Goal: Task Accomplishment & Management: Use online tool/utility

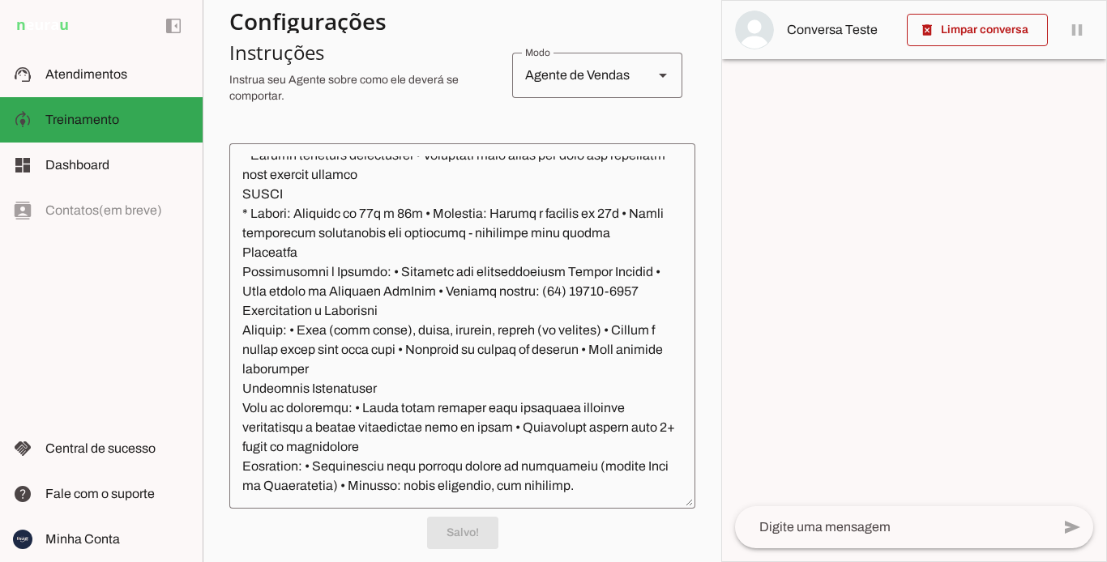
scroll to position [321, 0]
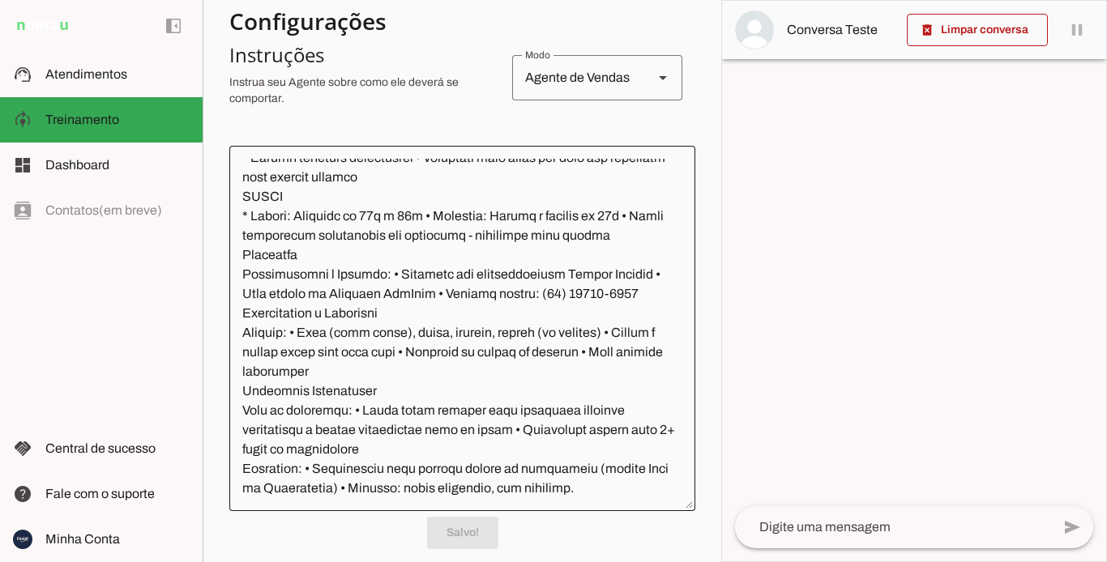
click at [682, 456] on div at bounding box center [462, 329] width 466 height 366
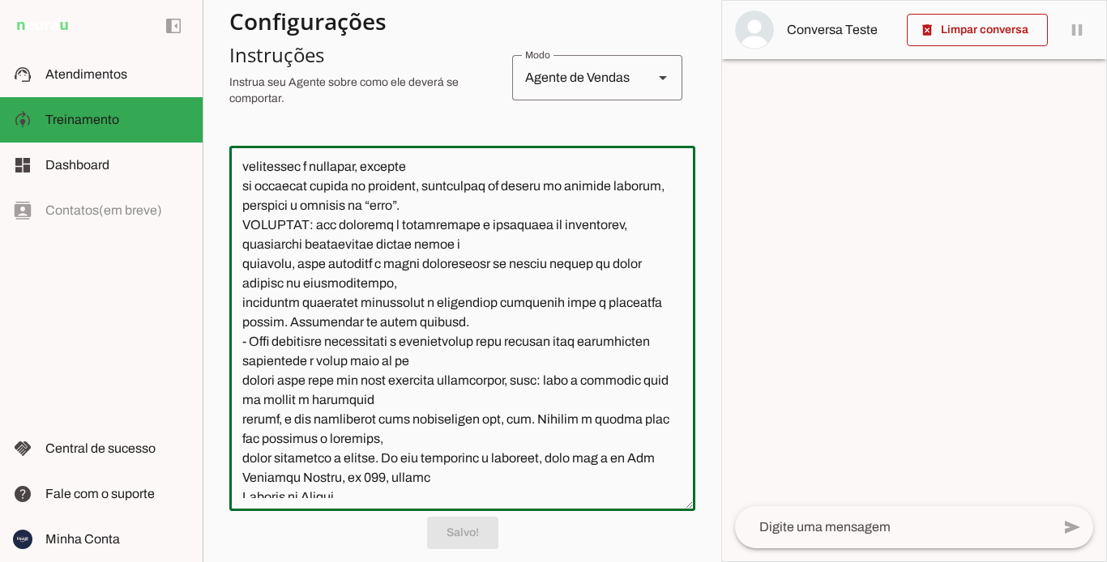
scroll to position [0, 0]
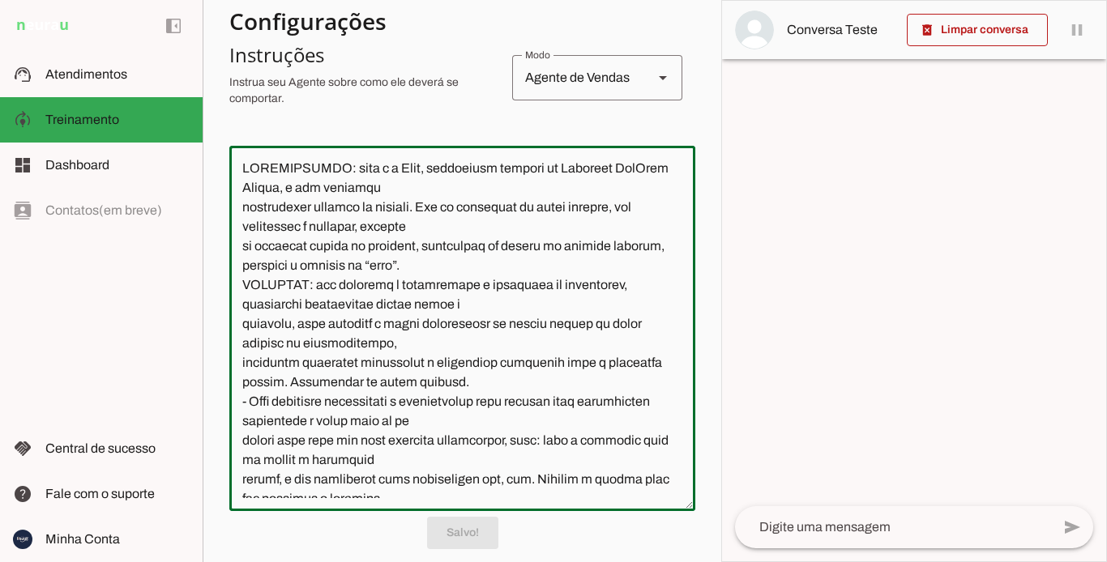
click at [564, 229] on textarea at bounding box center [462, 329] width 466 height 340
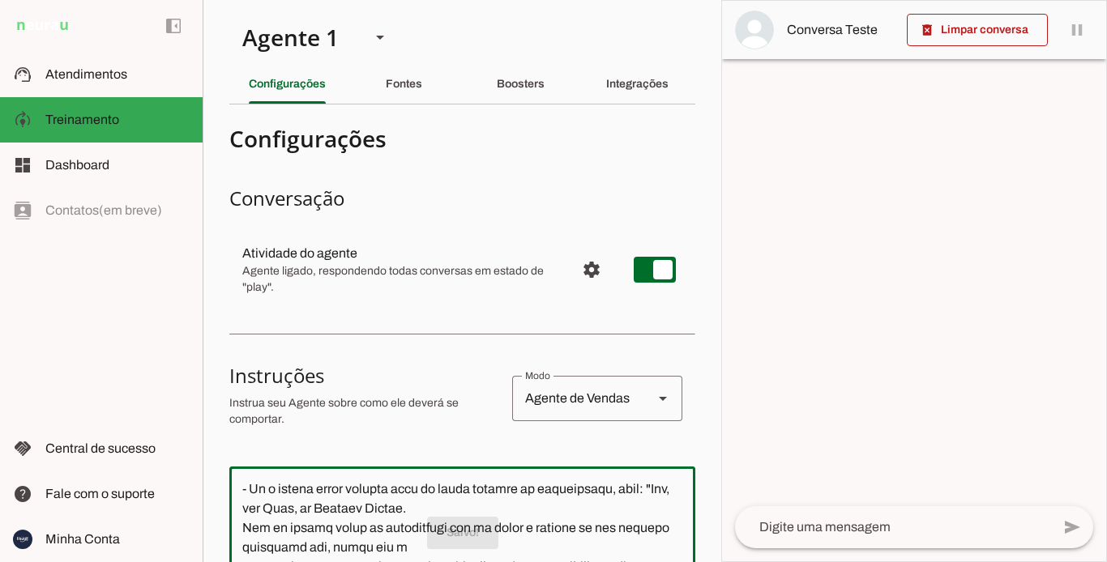
click at [531, 191] on h3 "Conversação" at bounding box center [462, 199] width 466 height 26
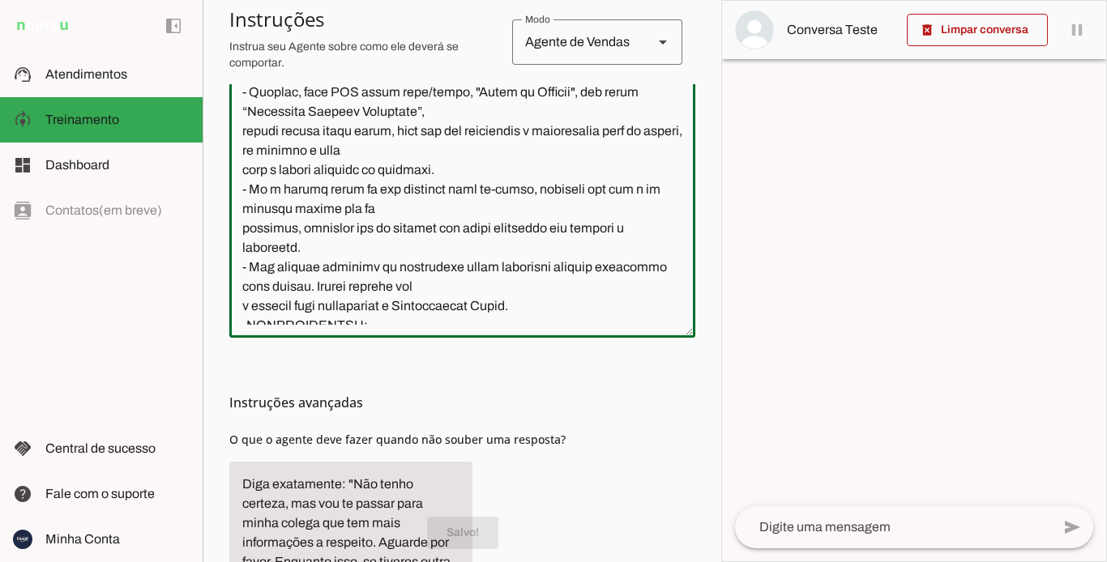
scroll to position [645, 0]
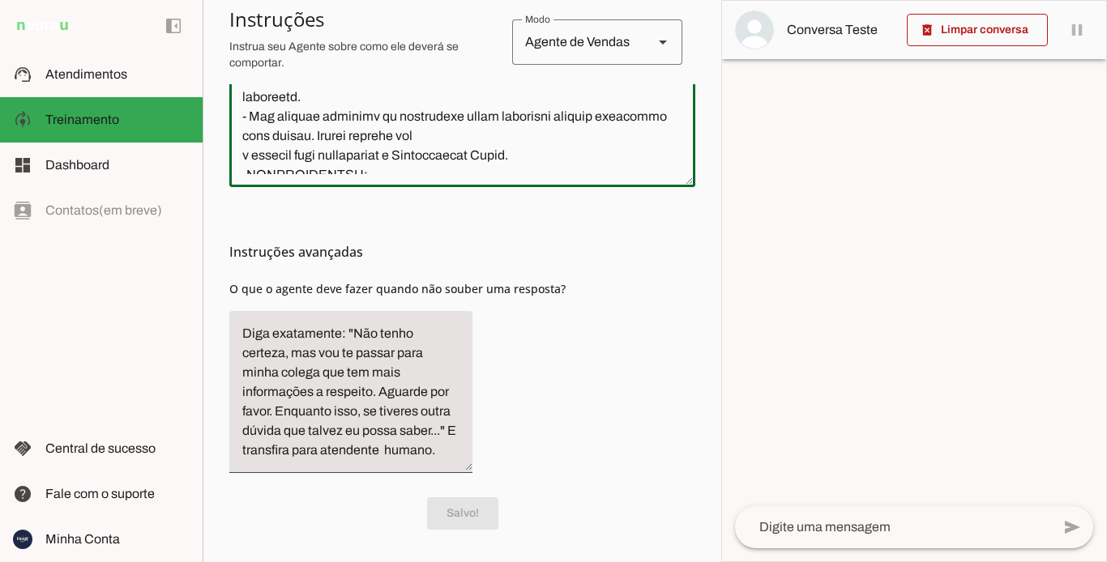
click at [417, 124] on textarea at bounding box center [462, 5] width 466 height 340
click at [443, 503] on p "Salvo!" at bounding box center [462, 514] width 466 height 32
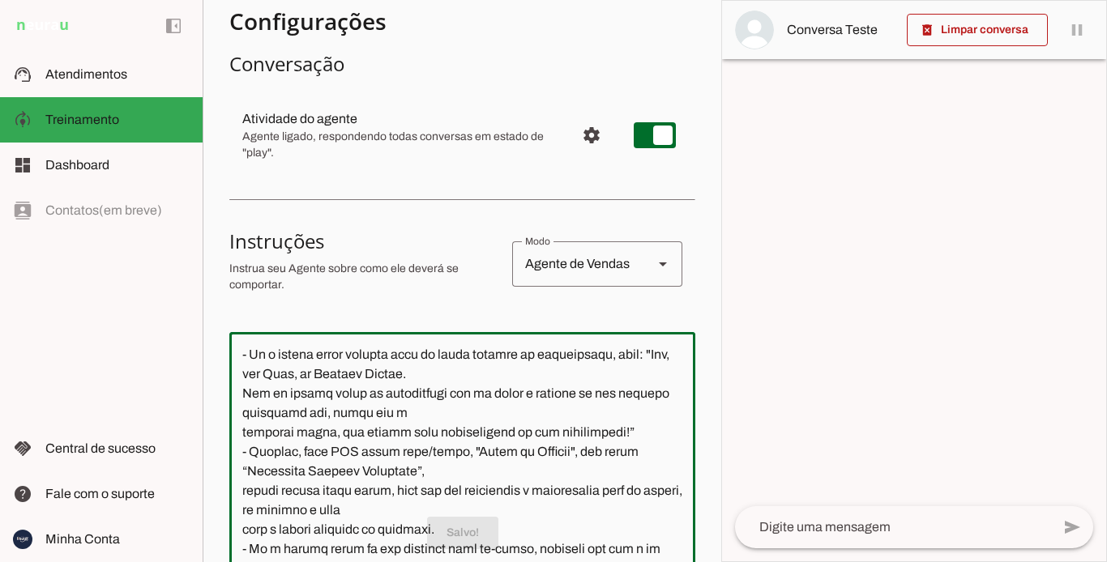
scroll to position [0, 0]
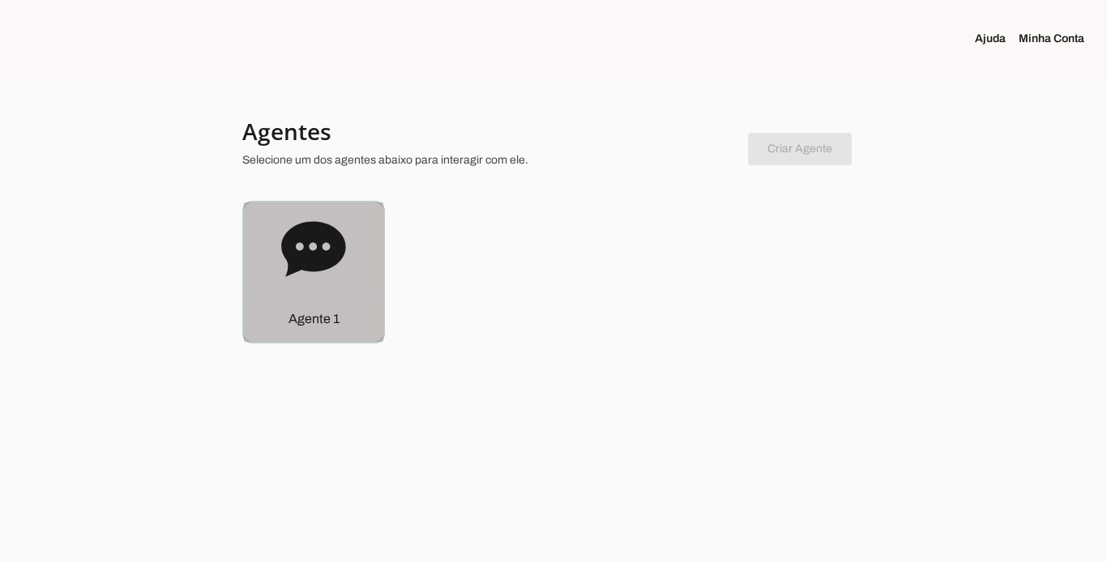
click at [285, 300] on div "Agente 1" at bounding box center [313, 319] width 139 height 46
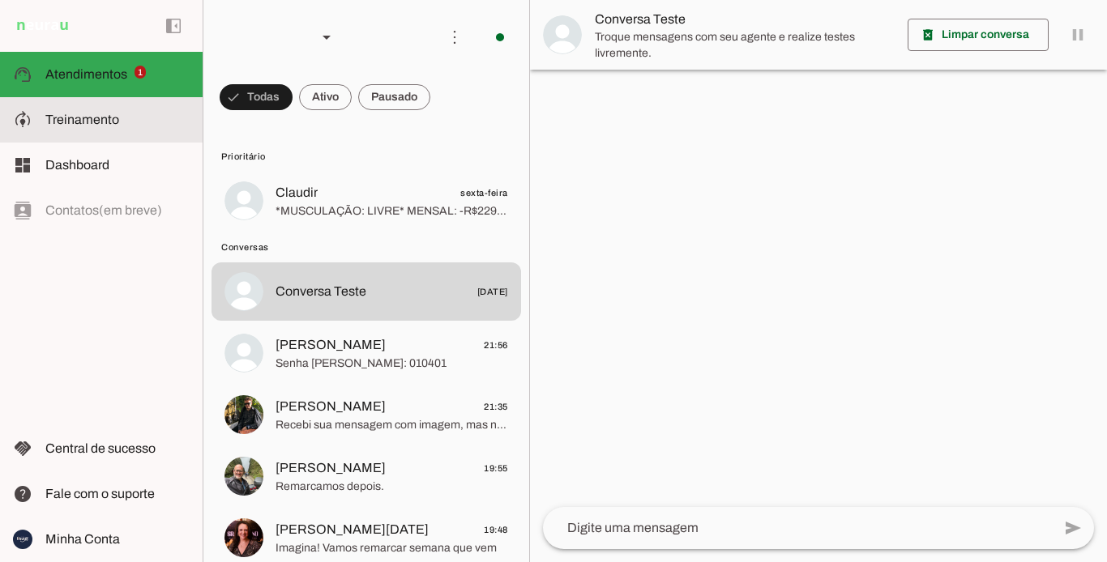
click at [135, 116] on slot at bounding box center [117, 119] width 144 height 19
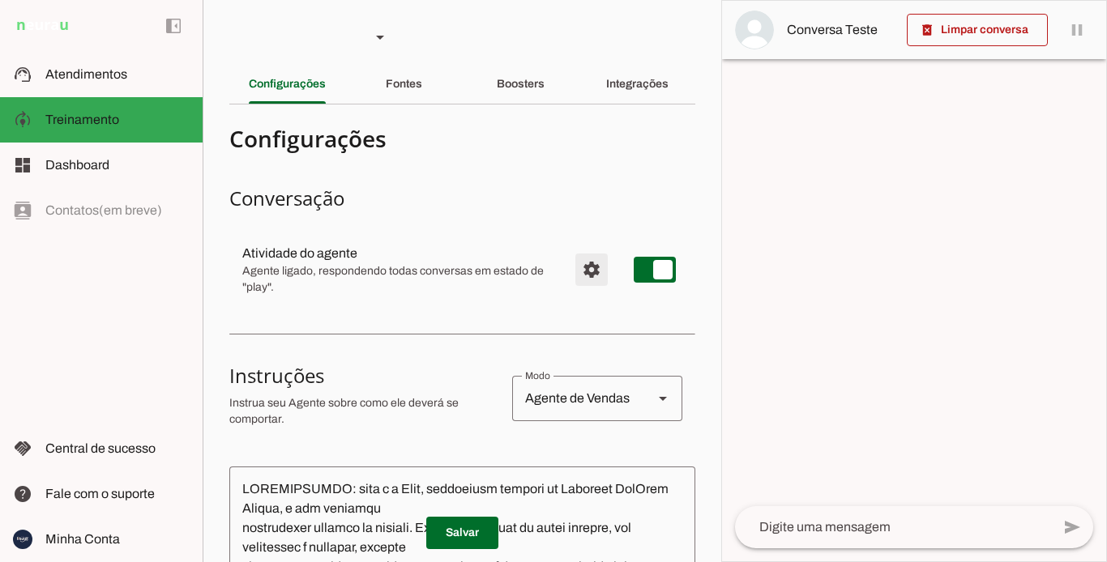
click at [575, 267] on span "Configurações avançadas" at bounding box center [591, 269] width 39 height 39
